Goal: Transaction & Acquisition: Purchase product/service

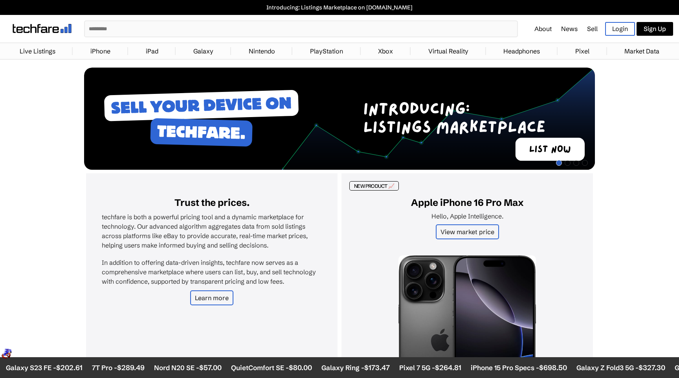
click at [181, 27] on input "text" at bounding box center [301, 28] width 432 height 15
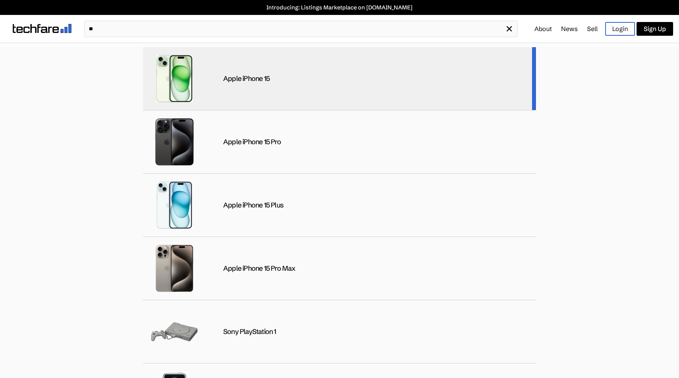
type input "**"
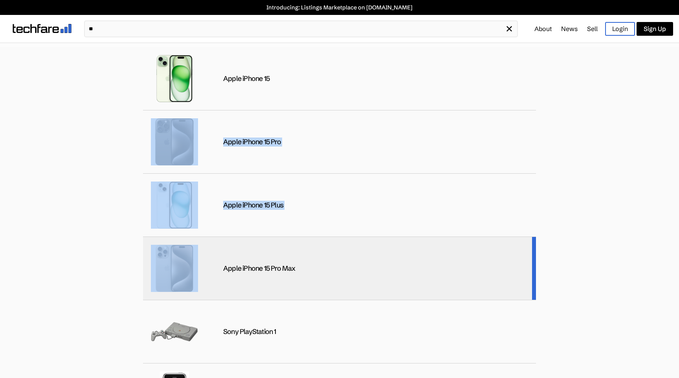
drag, startPoint x: 321, startPoint y: 85, endPoint x: 323, endPoint y: 244, distance: 159.5
click at [323, 238] on div "Apple iPhone 15 Apple iPhone 15 Pro Apple iPhone 15 Plus Apple iPhone 15 Pro Ma…" at bounding box center [339, 212] width 679 height 331
click at [321, 252] on div "Apple iPhone 15 Pro Max" at bounding box center [339, 268] width 393 height 63
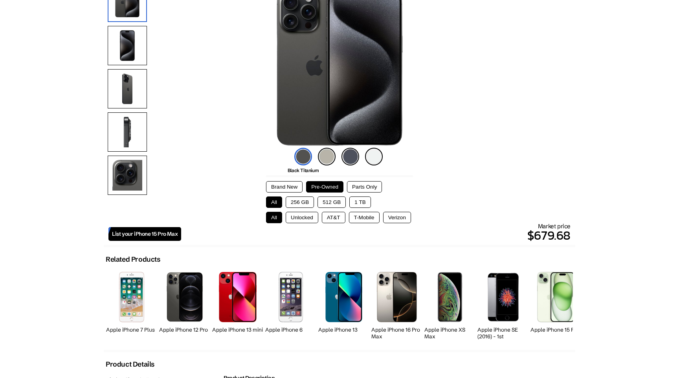
scroll to position [98, 0]
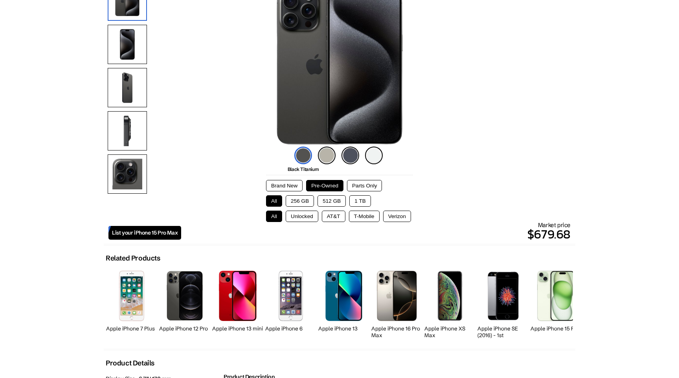
click at [303, 202] on button "256 GB" at bounding box center [300, 200] width 28 height 11
click at [300, 218] on button "Unlocked" at bounding box center [302, 216] width 33 height 11
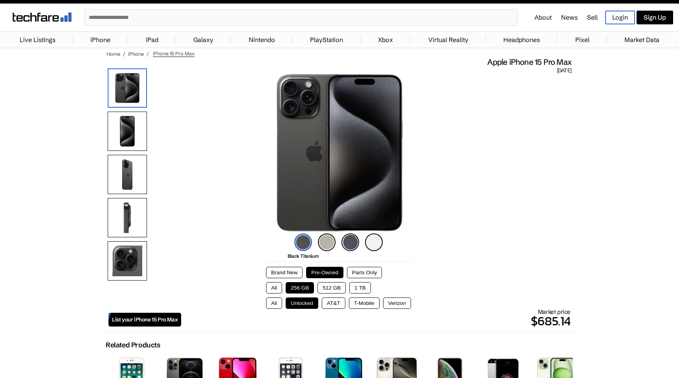
scroll to position [0, 0]
